Goal: Task Accomplishment & Management: Use online tool/utility

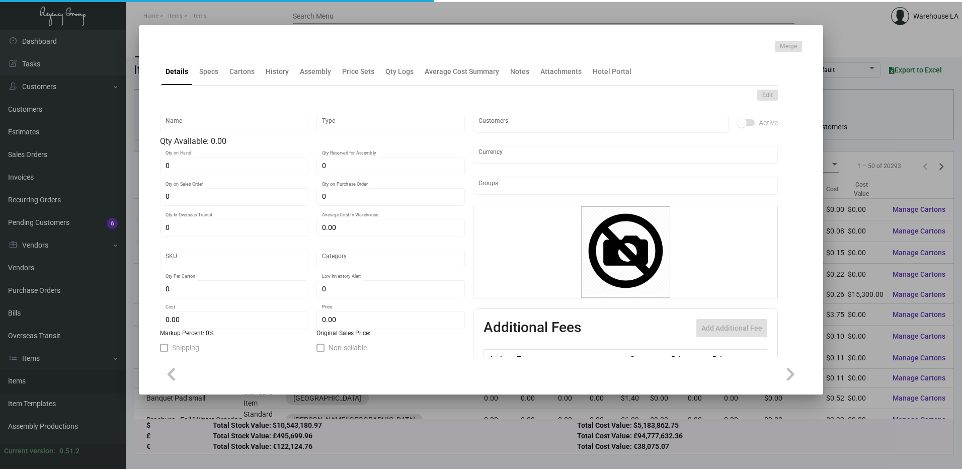
type input "Key Card -Envelope"
type input "Inventory"
type input "1,000"
type input "$ 0.92785"
type input "FSM889-Key Holder-59"
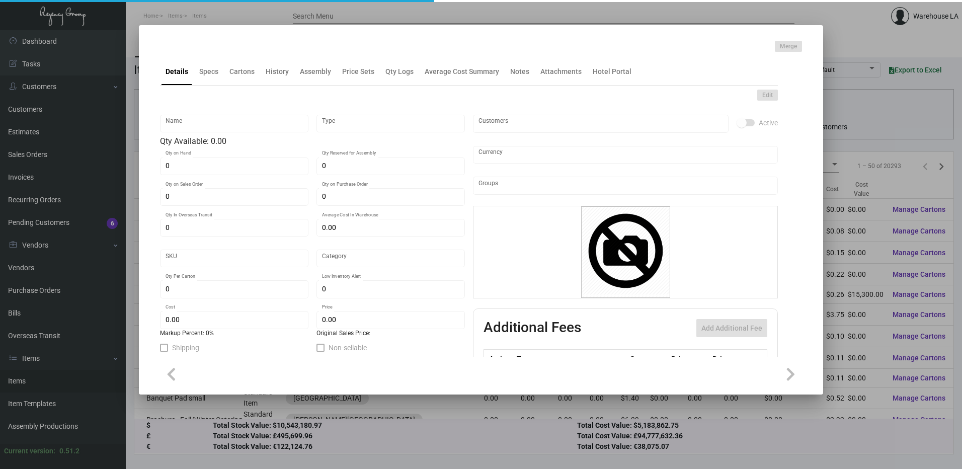
type input "Standard"
type input "$ 0.18557"
type input "$ 0.32"
checkbox input "true"
type input "United States Dollar $"
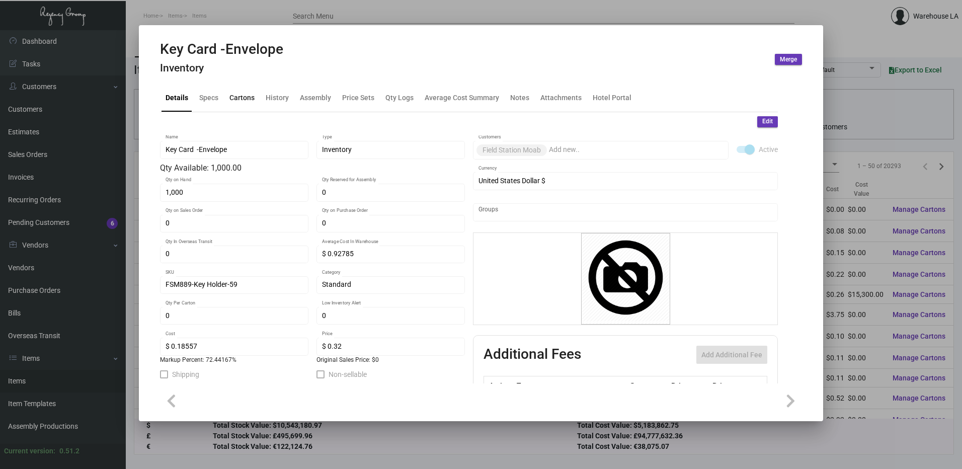
click at [229, 100] on div "Cartons" at bounding box center [241, 98] width 25 height 11
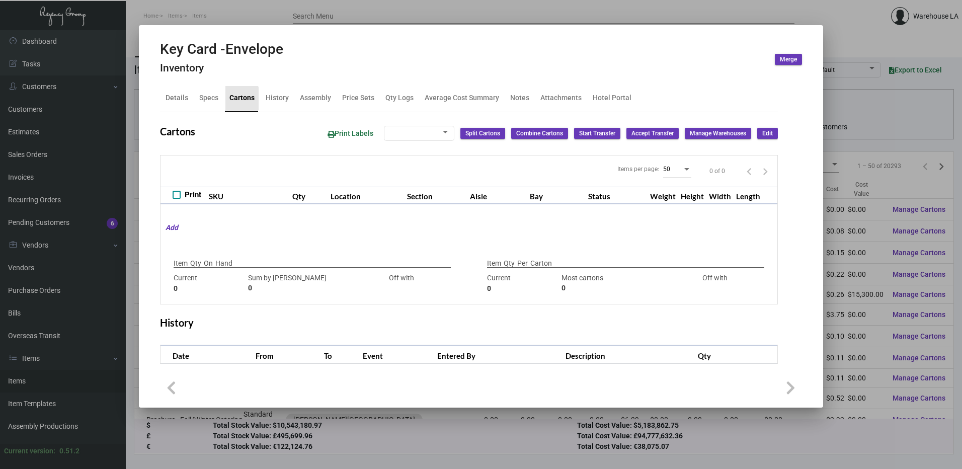
checkbox input "true"
type input "1,000"
type input "1000"
type input "0"
type input "2000"
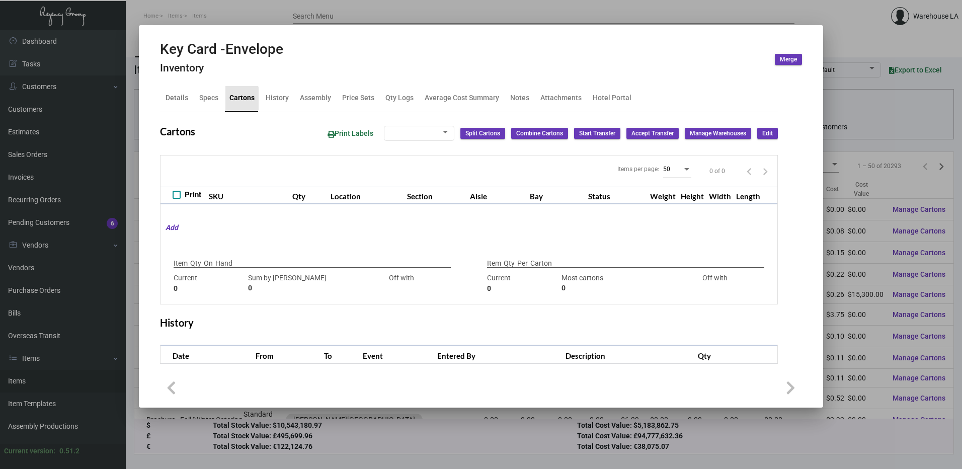
type input "-2000"
